Goal: Information Seeking & Learning: Learn about a topic

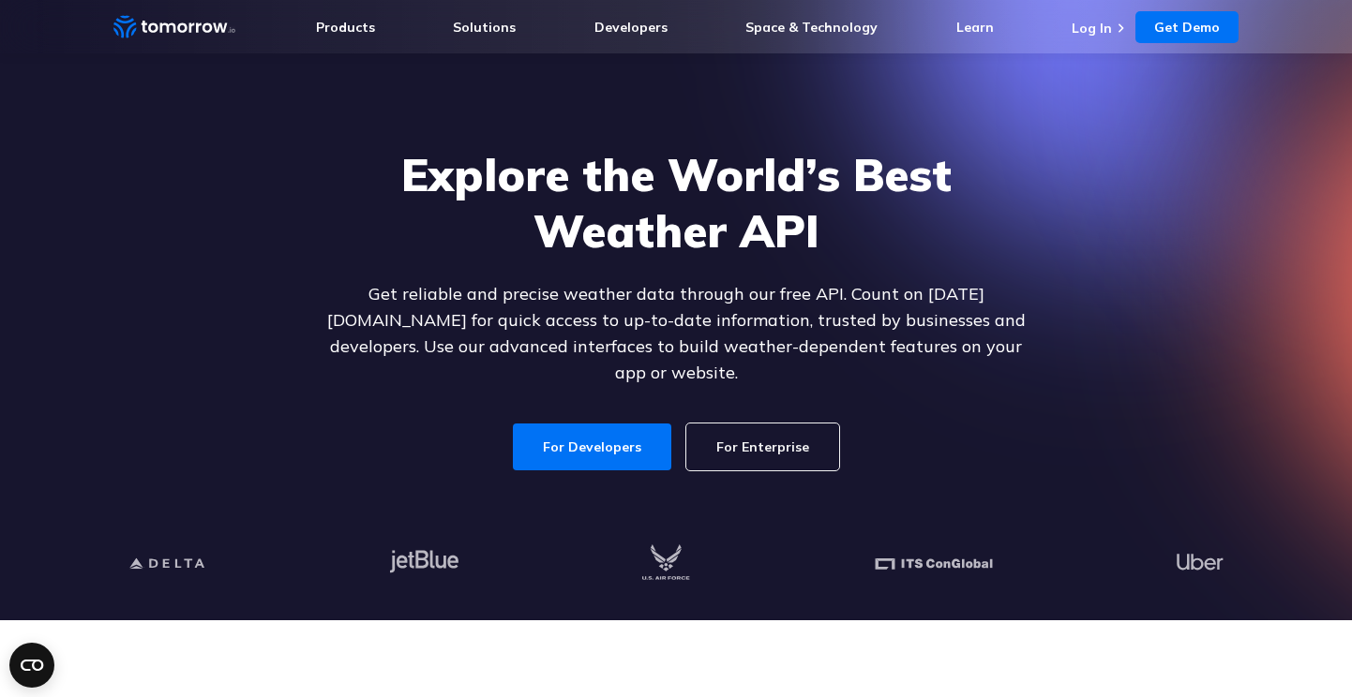
scroll to position [66, 0]
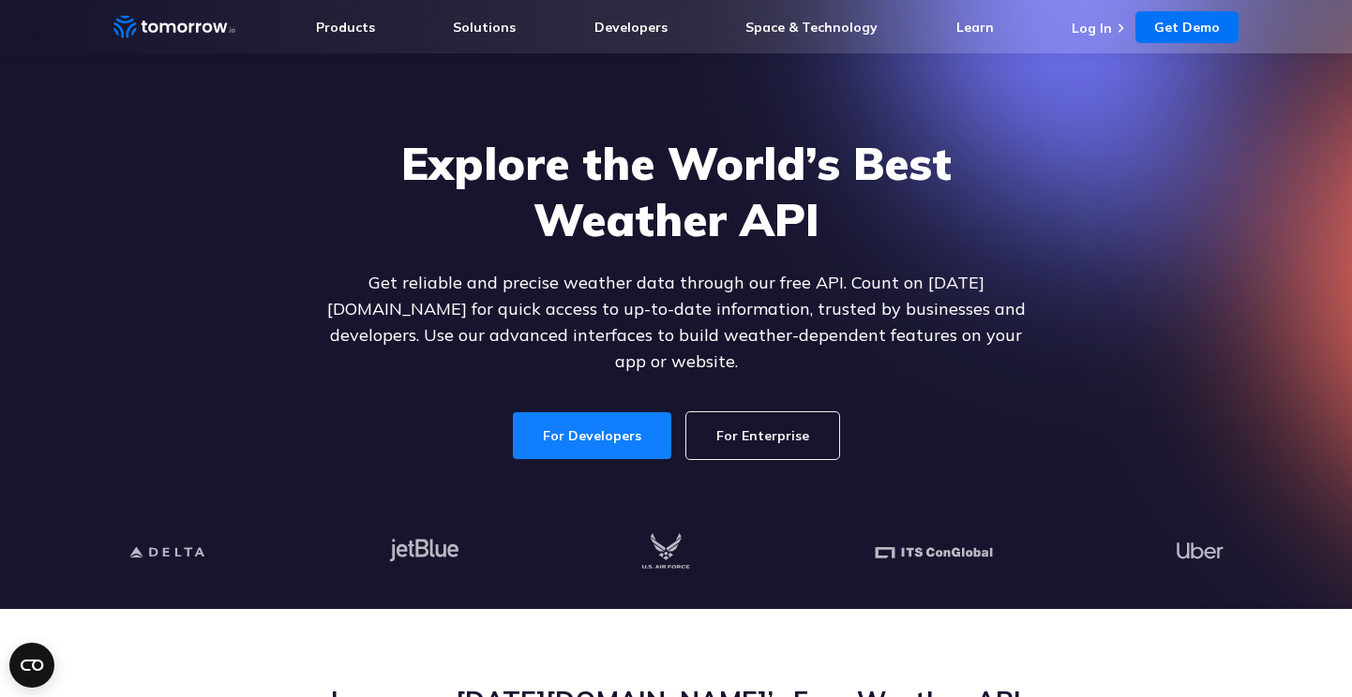
click at [576, 412] on link "For Developers" at bounding box center [592, 435] width 158 height 47
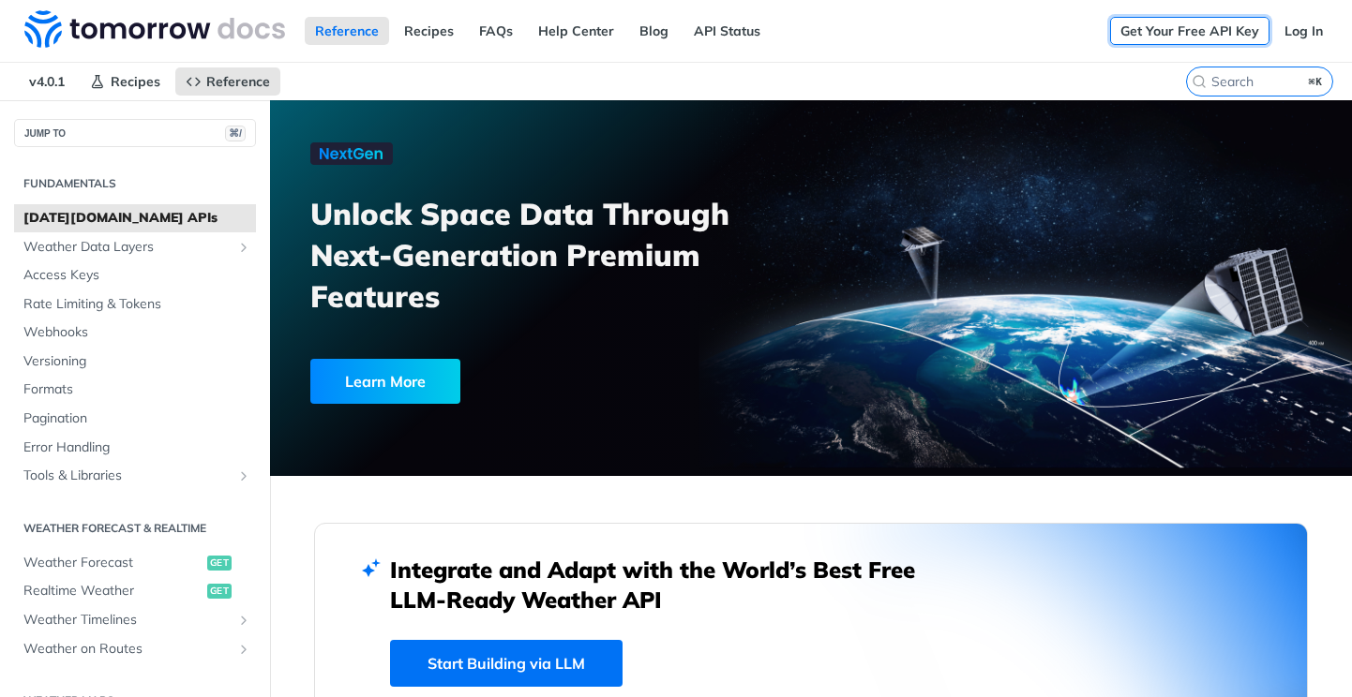
click at [1178, 32] on link "Get Your Free API Key" at bounding box center [1189, 31] width 159 height 28
click at [155, 247] on span "Weather Data Layers" at bounding box center [127, 247] width 208 height 19
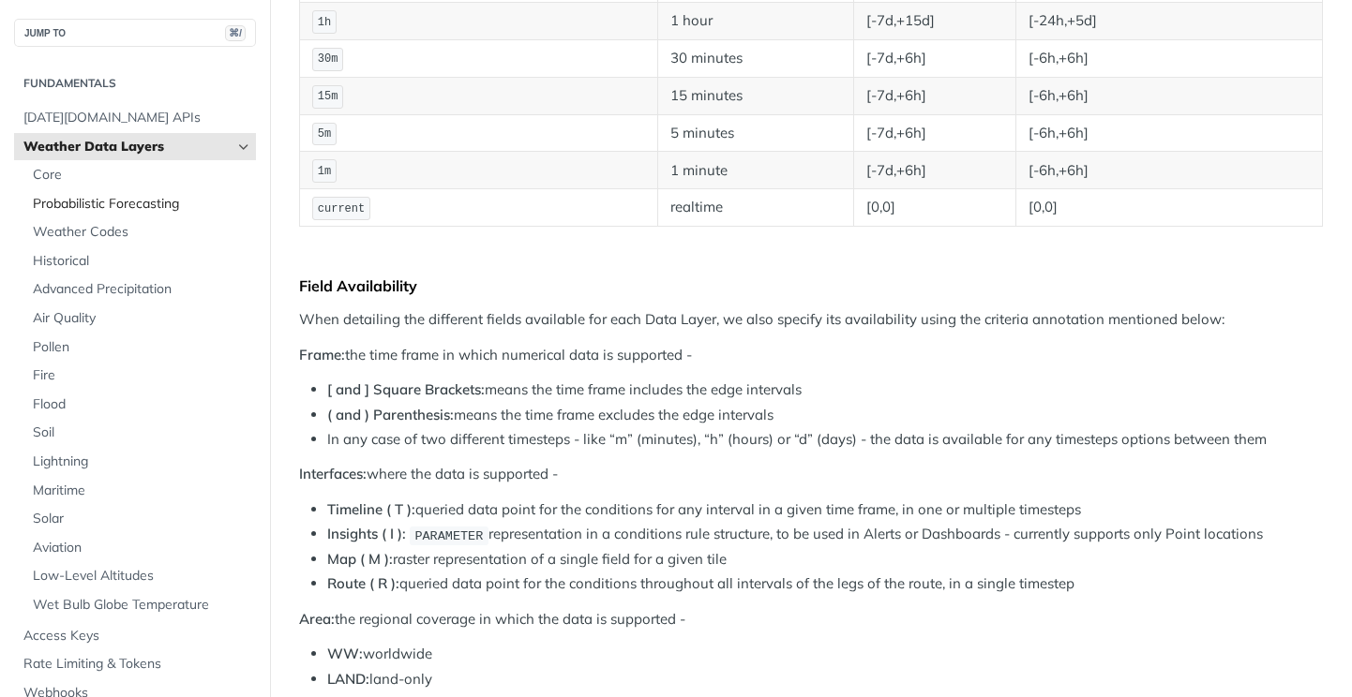
click at [184, 203] on span "Probabilistic Forecasting" at bounding box center [142, 204] width 218 height 19
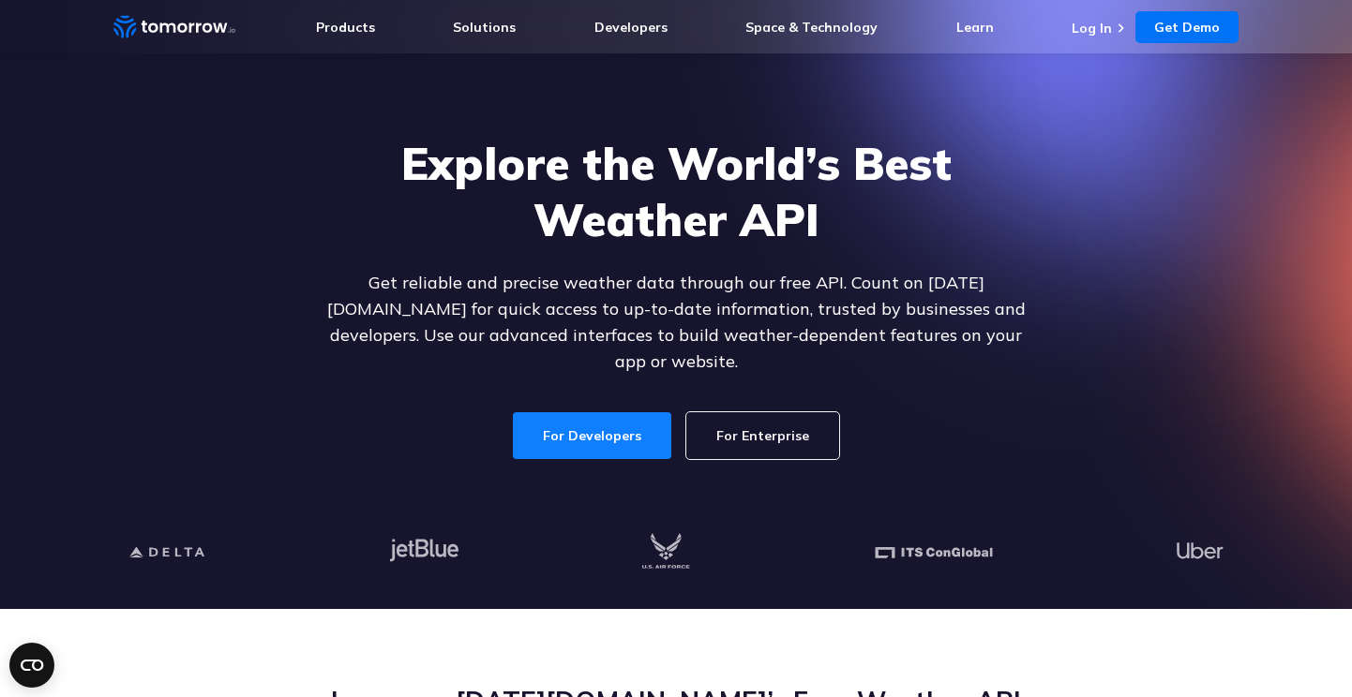
click at [593, 423] on link "For Developers" at bounding box center [592, 435] width 158 height 47
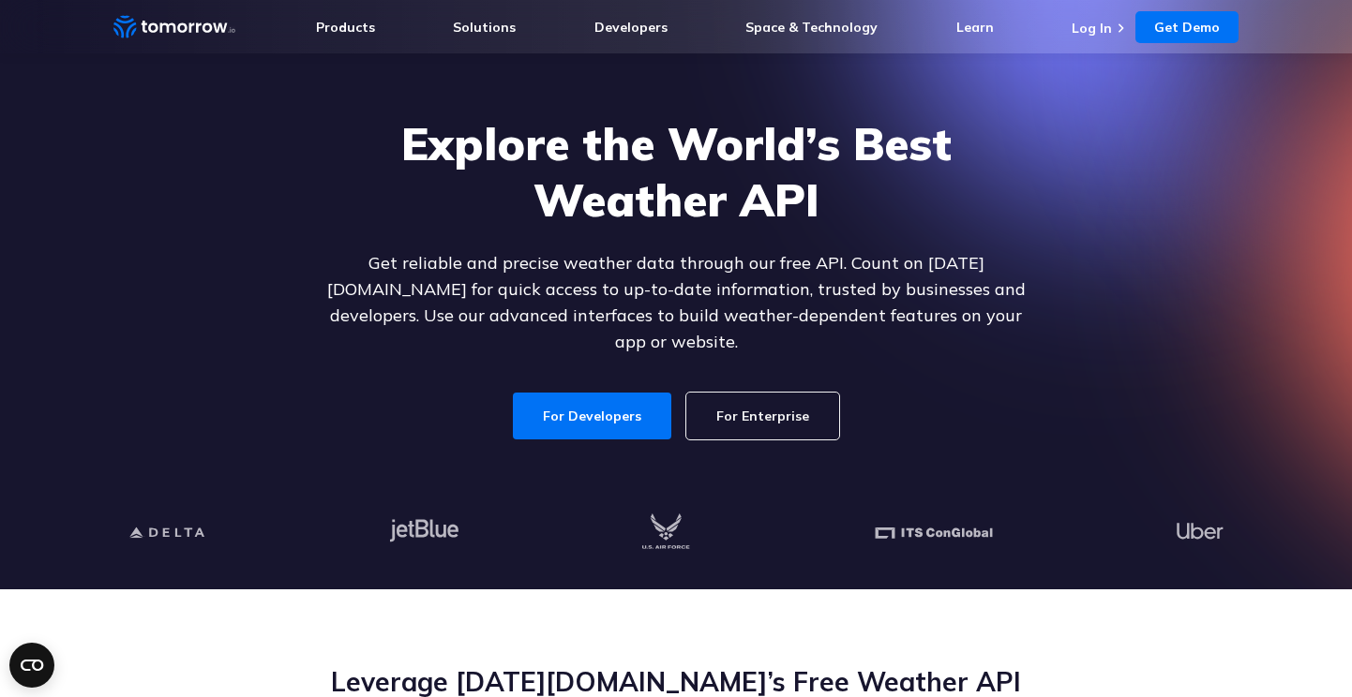
scroll to position [87, 0]
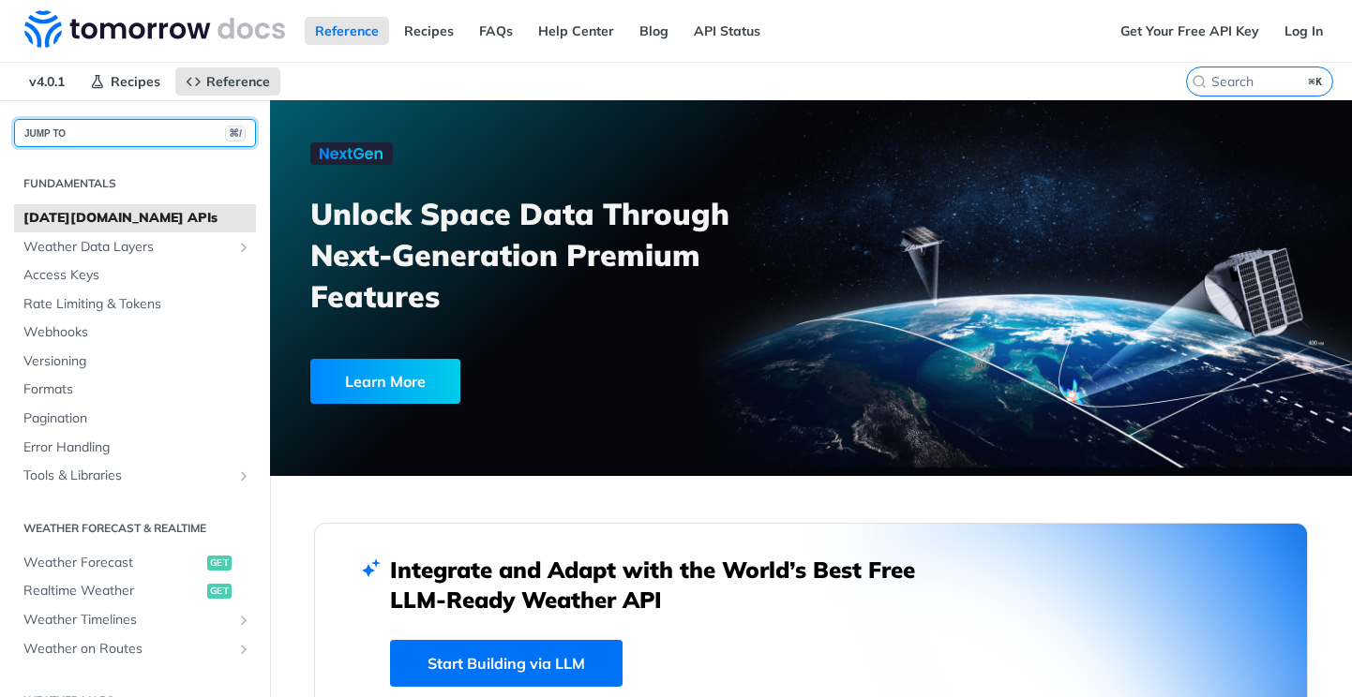
click at [177, 126] on button "JUMP TO ⌘/" at bounding box center [135, 133] width 242 height 28
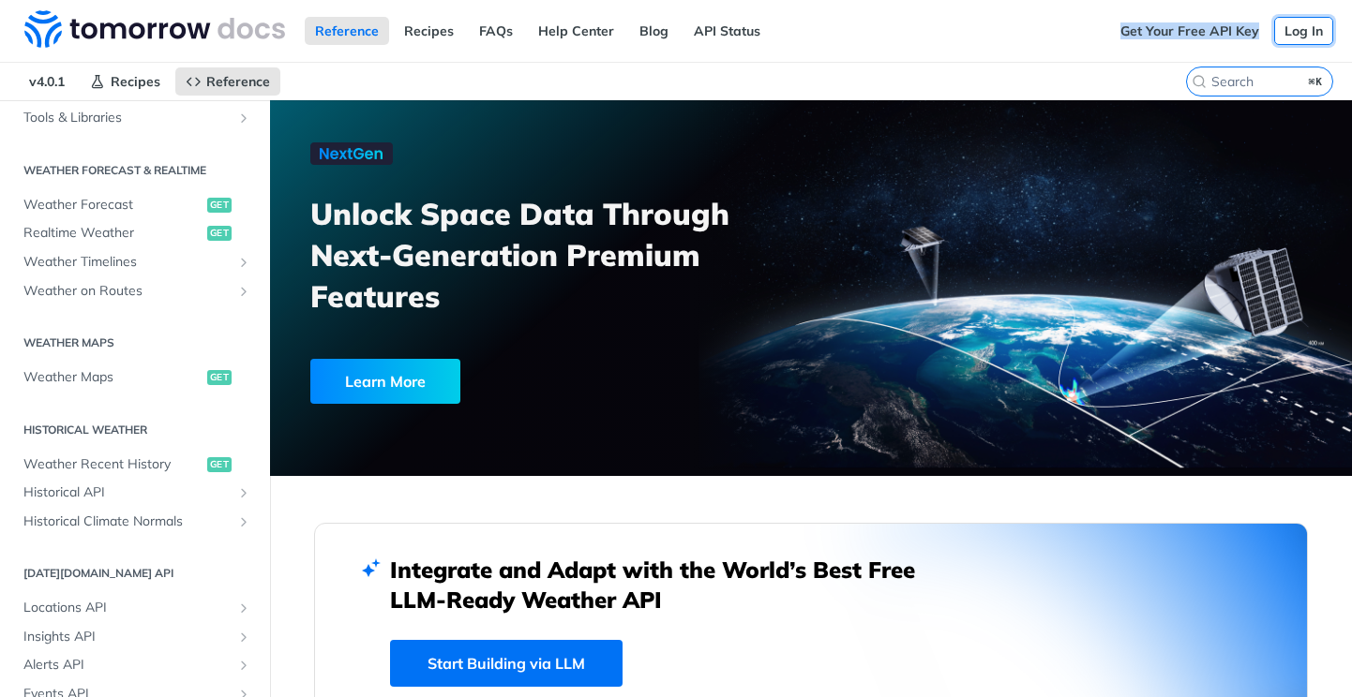
click at [1308, 26] on link "Log In" at bounding box center [1303, 31] width 59 height 28
